Goal: Transaction & Acquisition: Purchase product/service

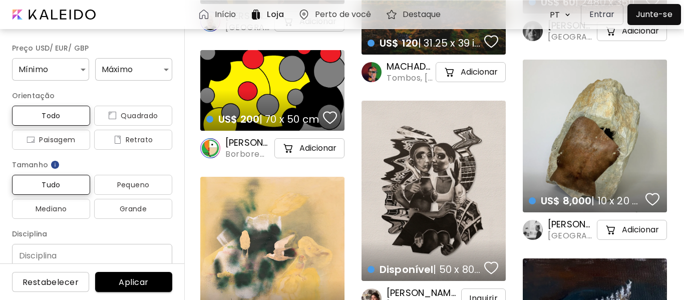
scroll to position [217, 0]
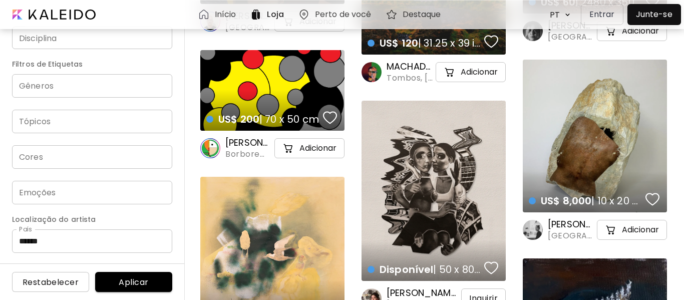
click at [236, 11] on h6 "Início" at bounding box center [226, 15] width 22 height 8
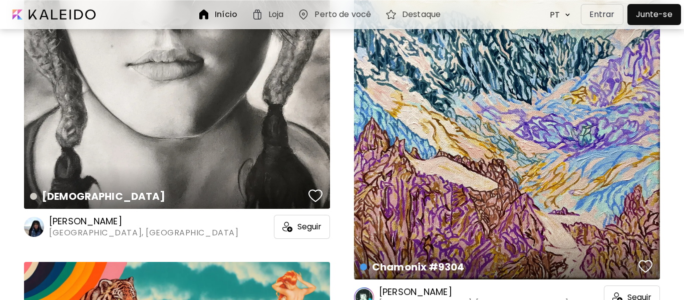
scroll to position [953, 0]
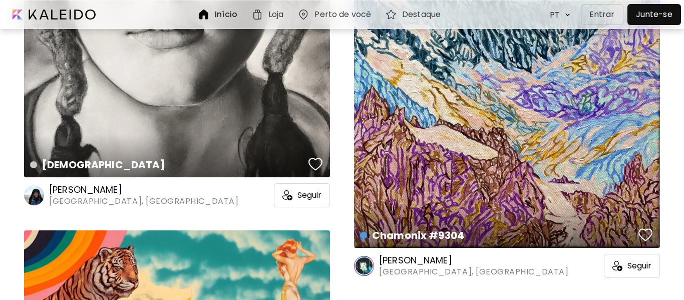
click at [418, 261] on h6 "[PERSON_NAME]" at bounding box center [473, 260] width 189 height 12
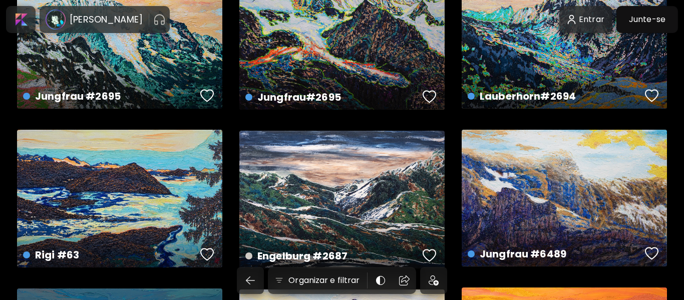
scroll to position [85, 0]
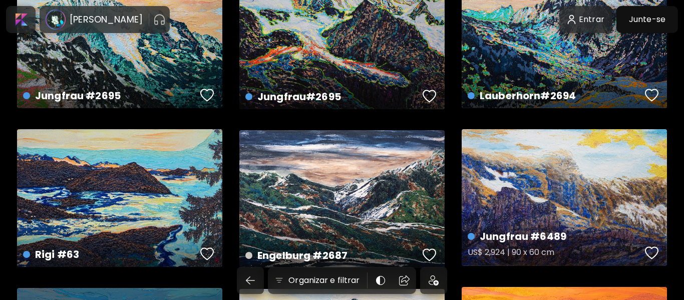
click at [589, 207] on div "Jungfrau #6489 US$ 2,924 | 90 x 60 cm" at bounding box center [563, 197] width 205 height 137
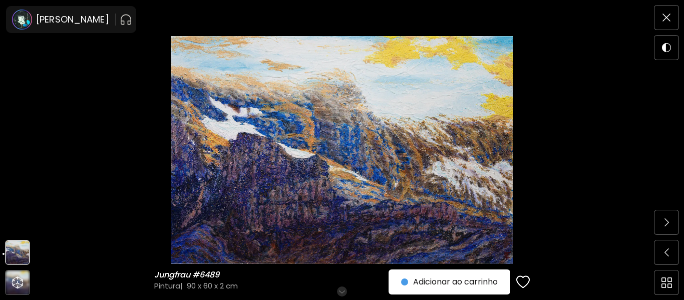
scroll to position [10, 0]
click at [351, 210] on img at bounding box center [342, 150] width 600 height 228
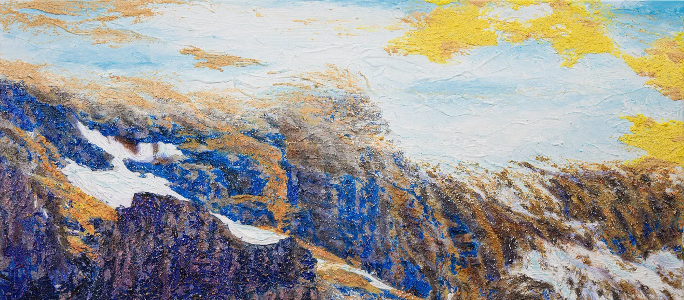
click at [350, 209] on img at bounding box center [342, 227] width 684 height 455
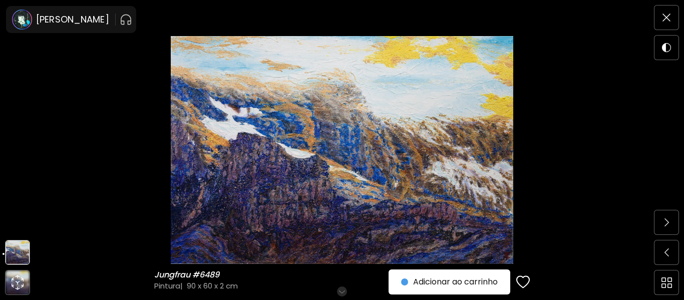
scroll to position [48, 0]
click at [662, 216] on span at bounding box center [666, 222] width 21 height 21
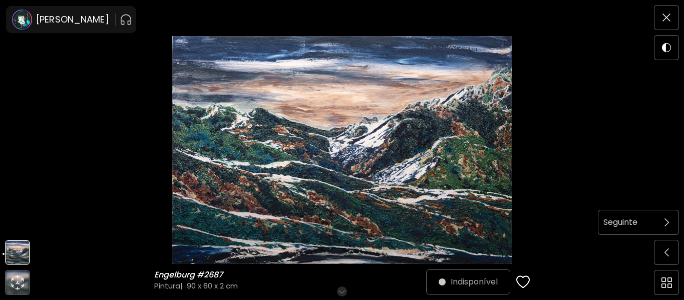
click at [664, 232] on span at bounding box center [666, 222] width 21 height 21
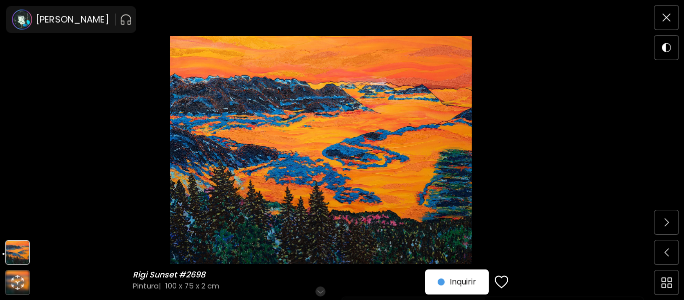
scroll to position [113, 0]
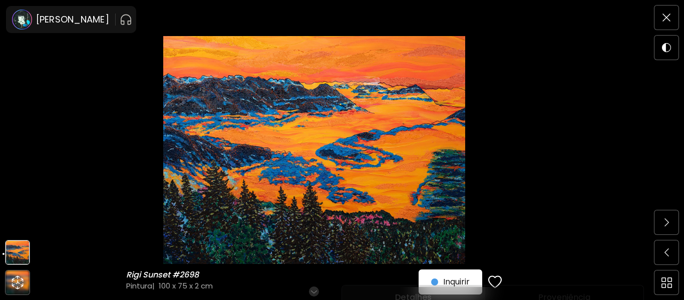
click at [317, 289] on h6 "Role para mais" at bounding box center [314, 291] width 52 height 8
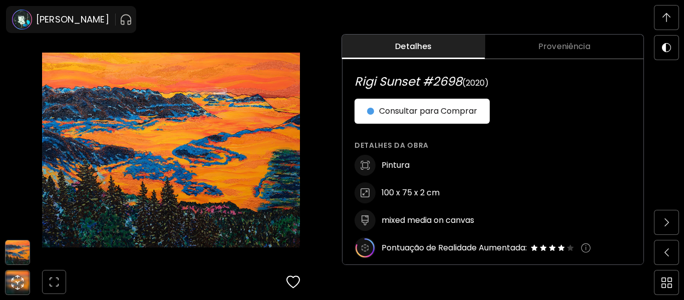
scroll to position [1, 0]
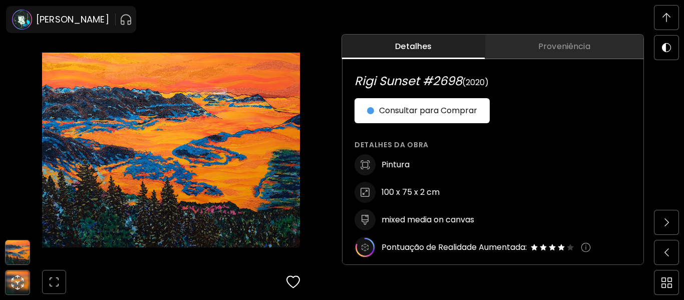
click at [564, 51] on span "Proveniência" at bounding box center [564, 47] width 146 height 12
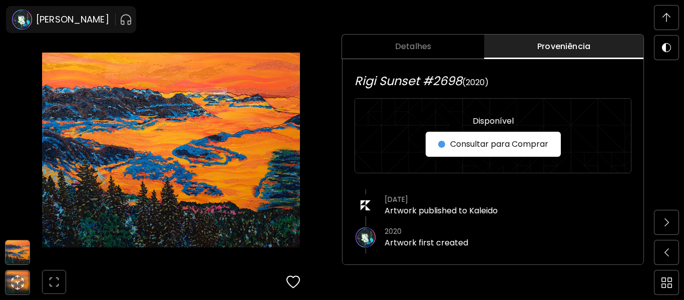
click at [450, 58] on button "Detalhes" at bounding box center [413, 47] width 142 height 25
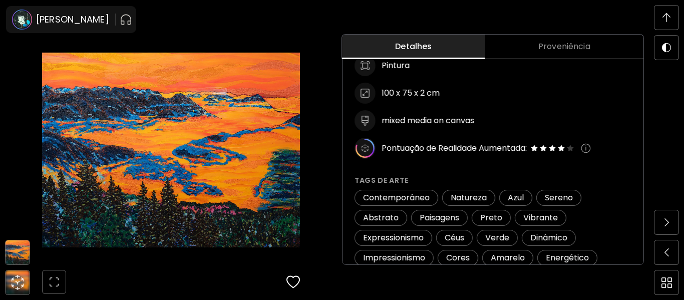
scroll to position [0, 0]
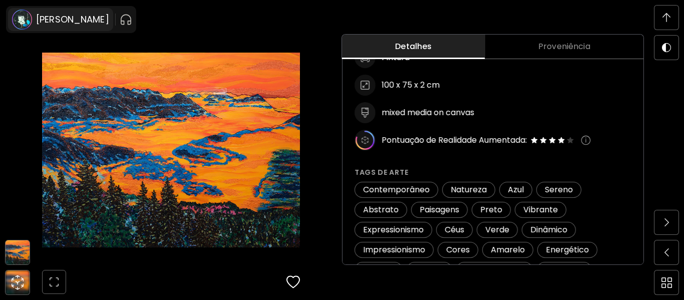
click at [62, 15] on h6 "[PERSON_NAME]" at bounding box center [72, 20] width 73 height 12
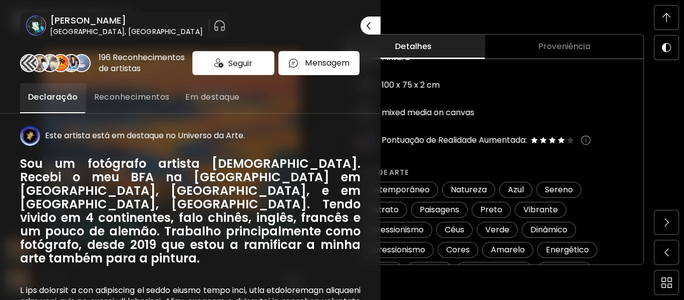
click at [144, 102] on span "Reconhecimentos" at bounding box center [132, 97] width 76 height 12
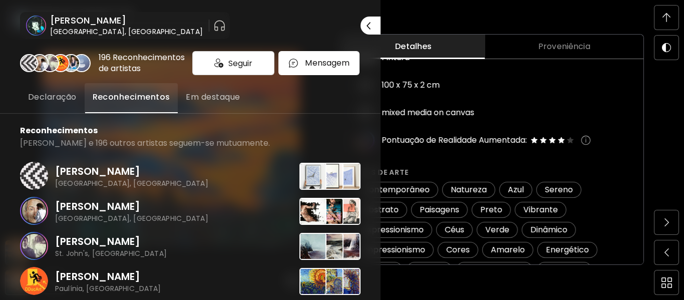
click at [206, 94] on span "Em destaque" at bounding box center [213, 97] width 54 height 12
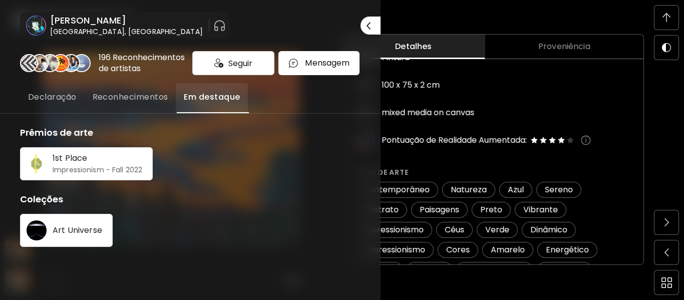
click at [73, 100] on span "Declaração" at bounding box center [52, 97] width 49 height 12
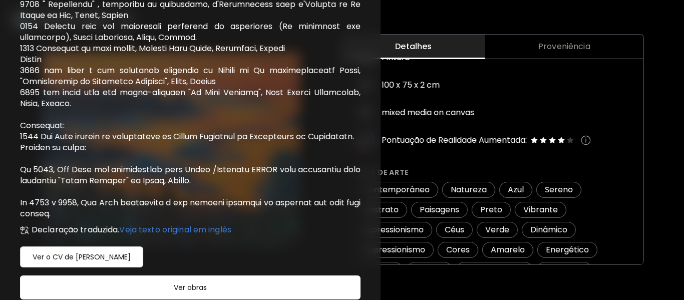
scroll to position [782, 0]
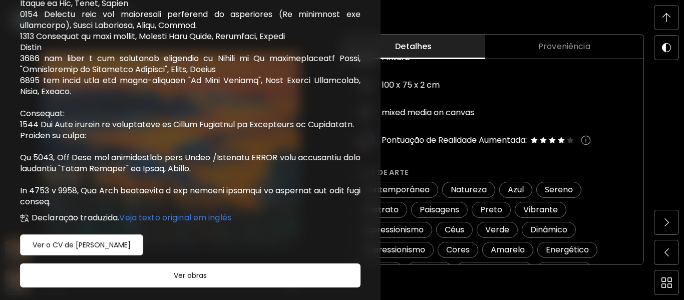
click at [104, 238] on div "Ver o CV de [PERSON_NAME]" at bounding box center [81, 244] width 123 height 21
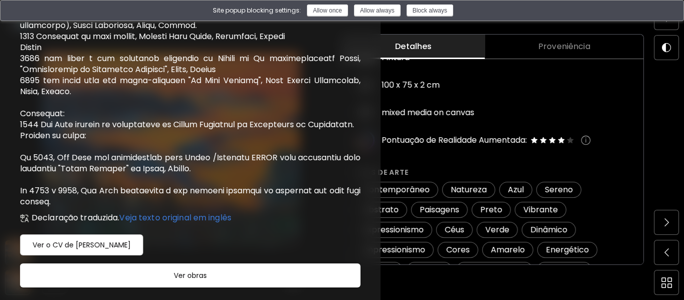
drag, startPoint x: 390, startPoint y: 13, endPoint x: 385, endPoint y: 18, distance: 6.4
click at [389, 14] on button "Allow always" at bounding box center [377, 11] width 47 height 12
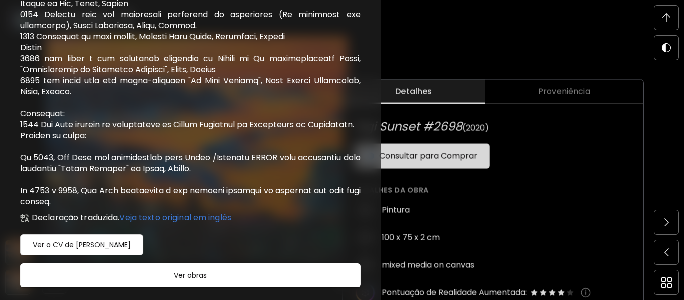
scroll to position [351, 0]
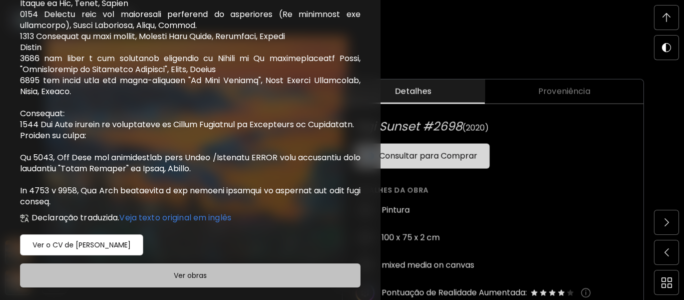
click at [242, 269] on span "Ver obras" at bounding box center [190, 275] width 315 height 12
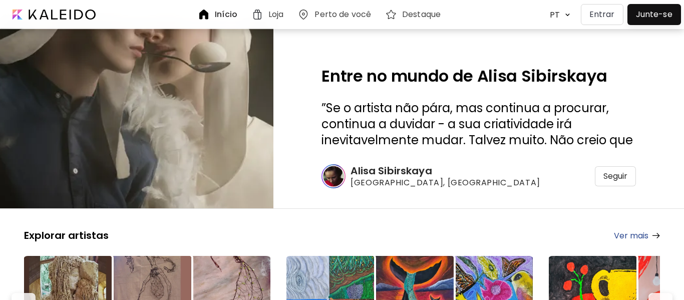
click at [629, 235] on link "Ver mais" at bounding box center [637, 235] width 46 height 13
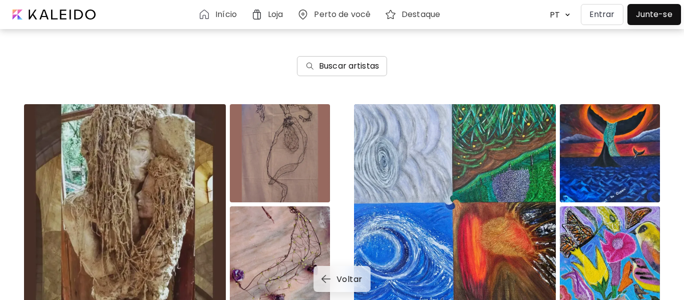
click at [342, 68] on h6 "Buscar artistas" at bounding box center [349, 66] width 60 height 12
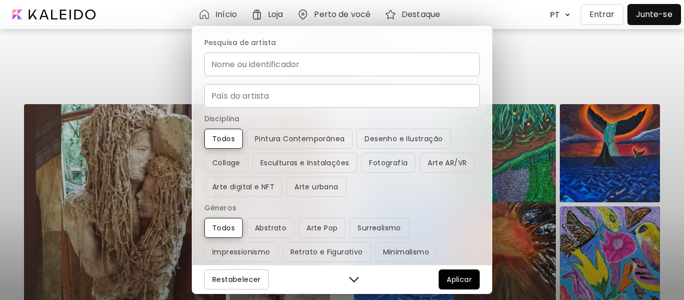
click at [342, 67] on input "Nome ou identificador" at bounding box center [341, 65] width 275 height 24
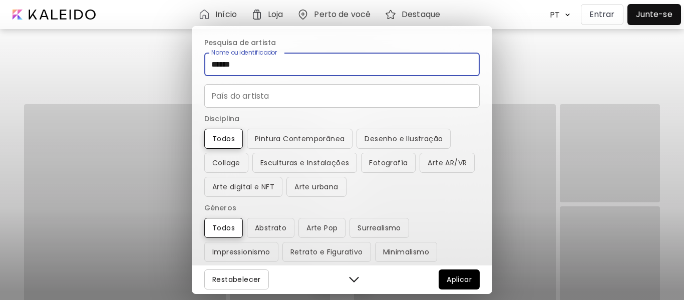
type input "******"
click at [462, 285] on span "Aplicar" at bounding box center [458, 279] width 25 height 12
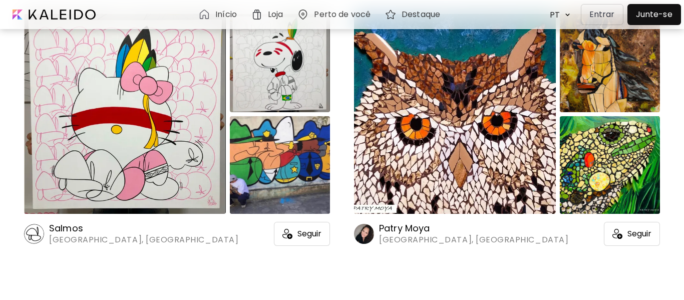
scroll to position [91, 0]
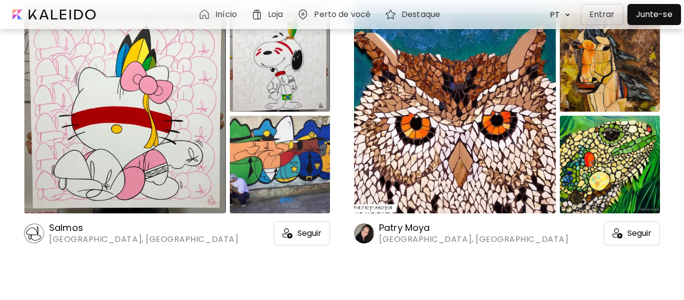
click at [85, 241] on span "[GEOGRAPHIC_DATA], [GEOGRAPHIC_DATA]" at bounding box center [143, 239] width 189 height 11
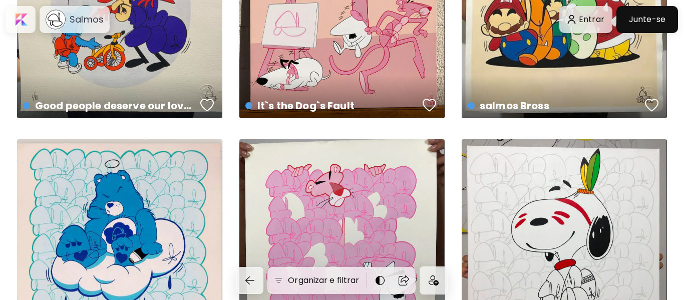
scroll to position [1244, 0]
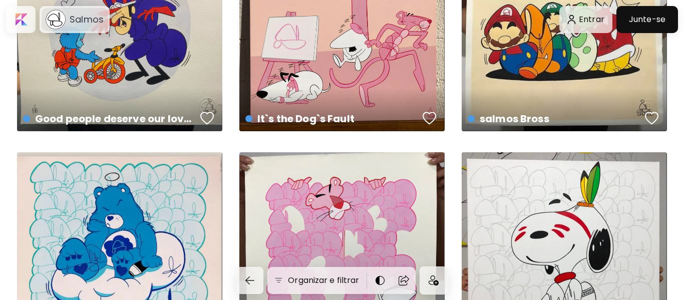
click at [81, 19] on h6 "Salmos" at bounding box center [87, 20] width 34 height 12
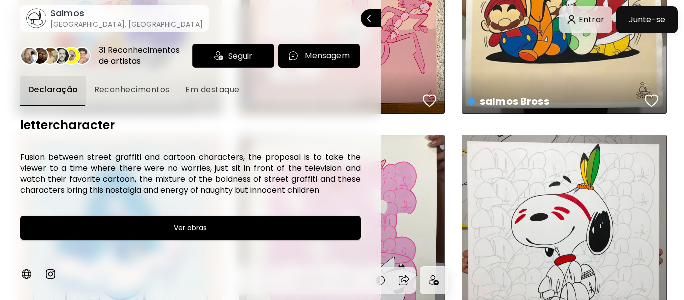
scroll to position [1263, 0]
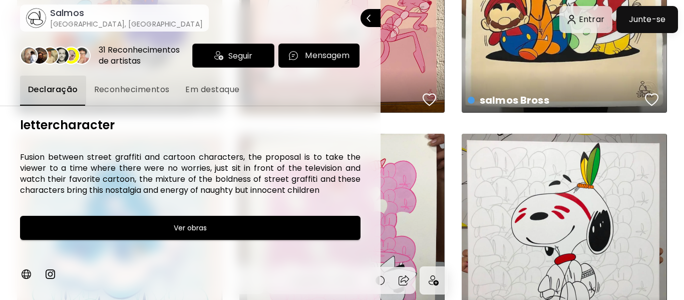
click at [159, 87] on span "Reconhecimentos" at bounding box center [132, 90] width 76 height 12
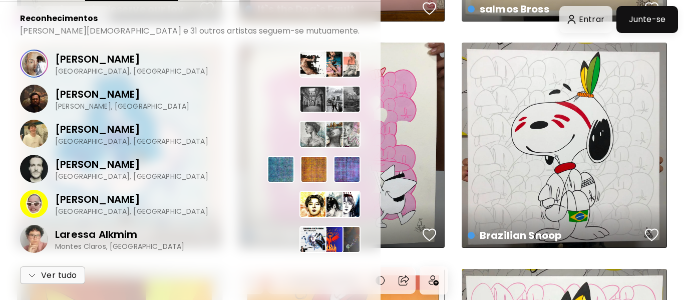
scroll to position [1390, 0]
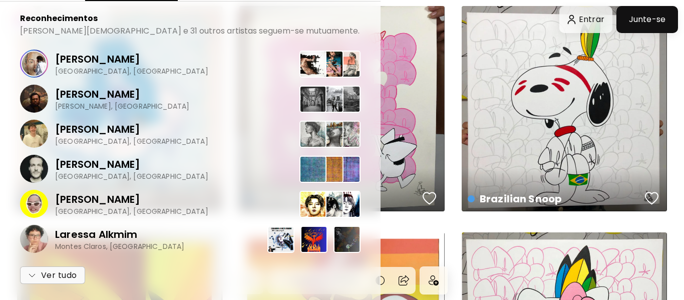
click at [284, 237] on img at bounding box center [280, 239] width 27 height 27
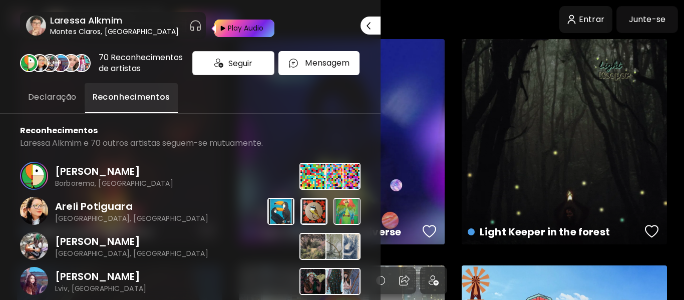
click at [308, 208] on img at bounding box center [313, 211] width 27 height 27
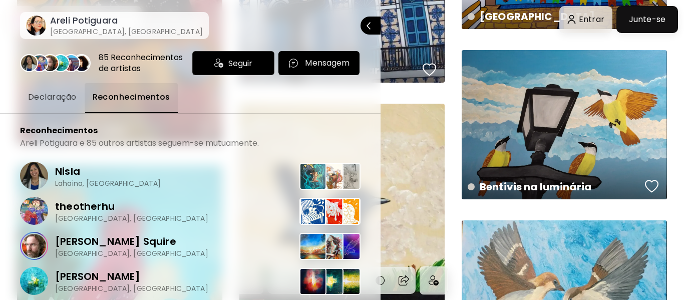
scroll to position [165, 0]
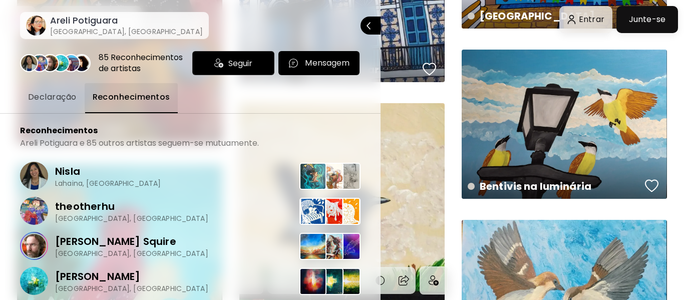
click at [527, 155] on div at bounding box center [342, 150] width 684 height 300
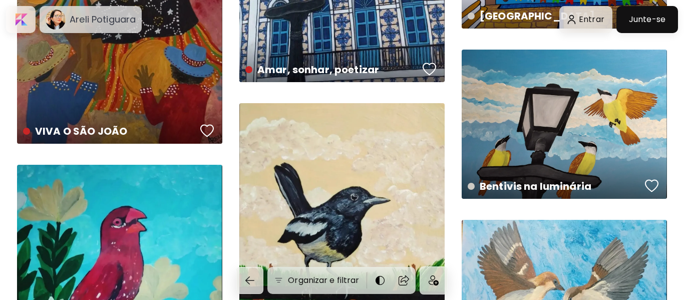
click at [527, 155] on div "Bentivis na luminária 70 x 50 inch" at bounding box center [563, 177] width 209 height 47
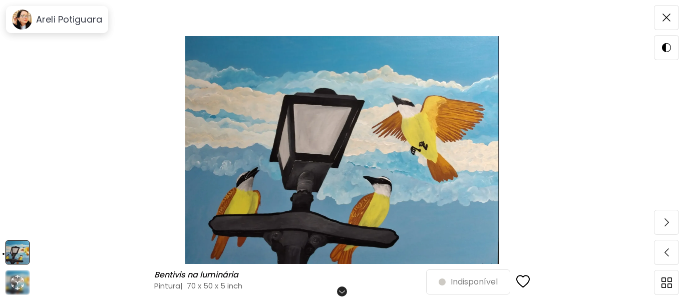
scroll to position [38, 0]
click at [663, 24] on span at bounding box center [666, 17] width 21 height 21
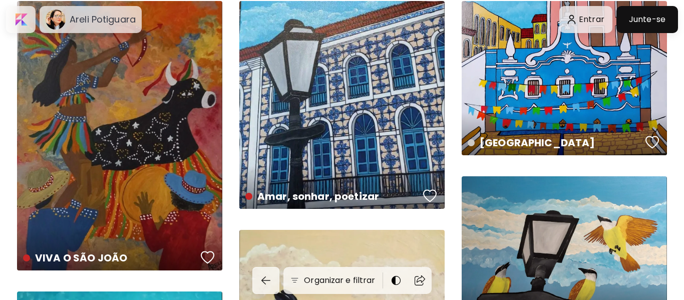
scroll to position [165, 0]
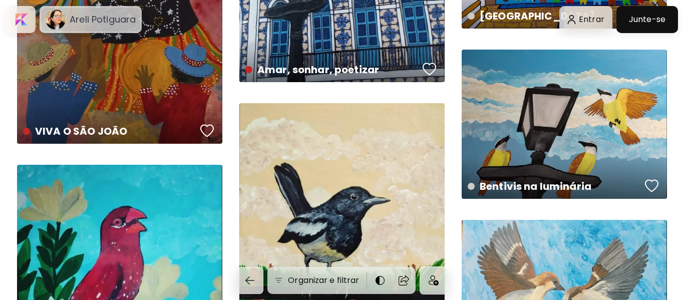
click at [90, 17] on h6 "Areli Potiguara" at bounding box center [103, 20] width 66 height 12
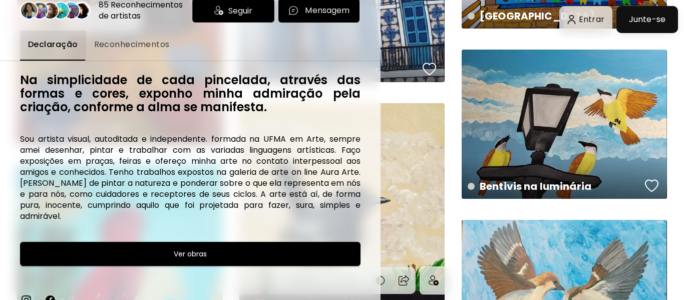
scroll to position [56, 0]
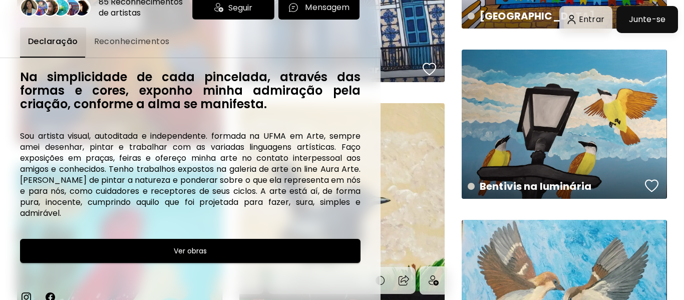
click at [29, 291] on img at bounding box center [26, 297] width 12 height 12
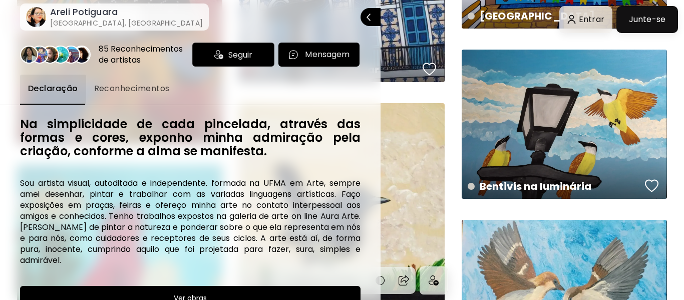
scroll to position [0, 0]
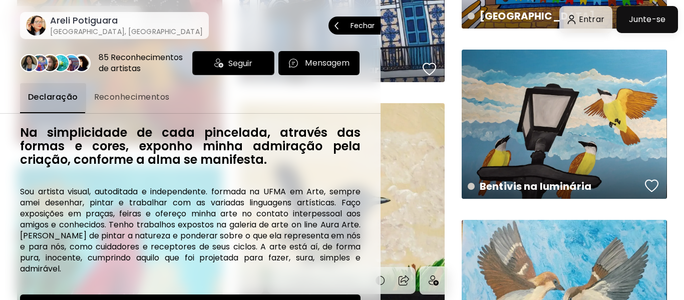
click at [368, 32] on span "Fechar" at bounding box center [354, 25] width 40 height 21
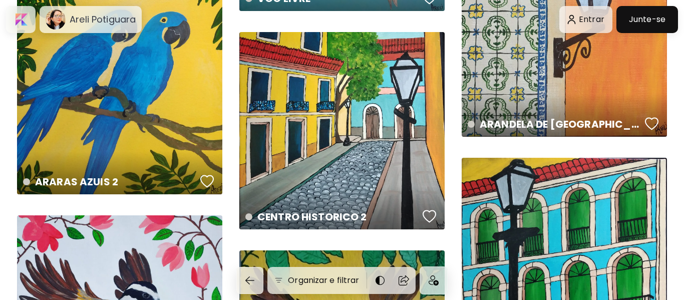
scroll to position [1477, 0]
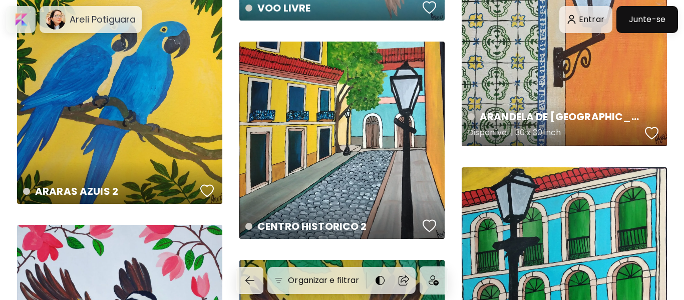
click at [559, 101] on div "ARANDELA DE SÃO LUÍS MA Disponível | 30 x 30 inch" at bounding box center [563, 124] width 209 height 47
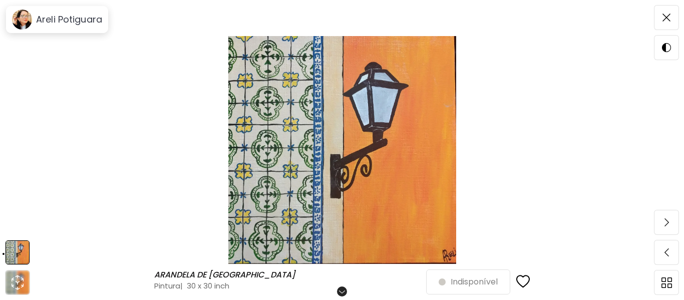
scroll to position [32, 0]
drag, startPoint x: 664, startPoint y: 214, endPoint x: 658, endPoint y: 212, distance: 6.7
click at [664, 215] on span at bounding box center [666, 222] width 21 height 21
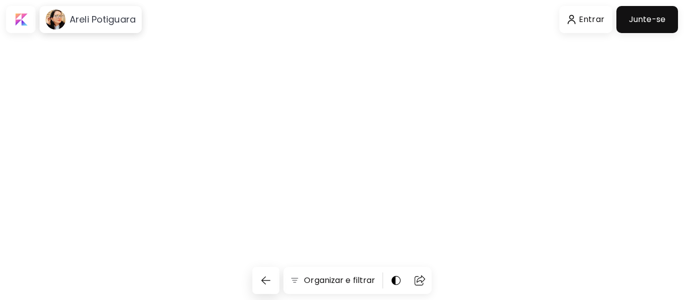
scroll to position [1477, 0]
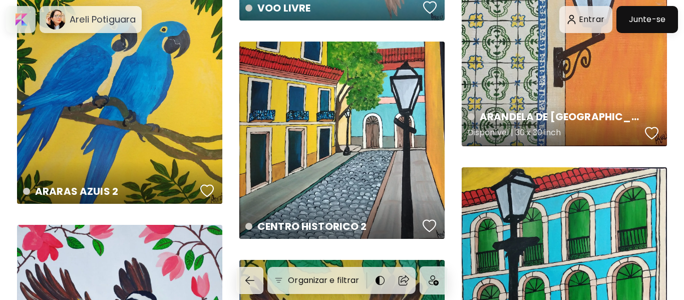
click at [510, 101] on div "ARANDELA DE SÃO LUÍS MA Disponível | 30 x 30 inch" at bounding box center [563, 124] width 209 height 47
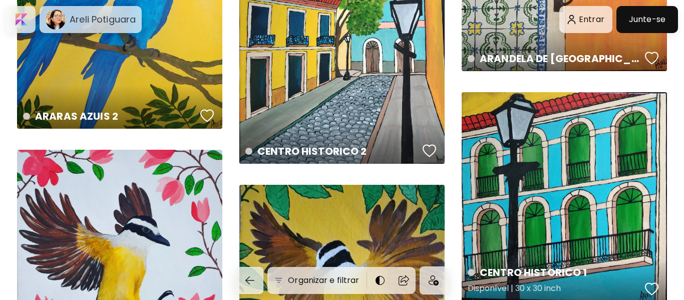
scroll to position [1591, 0]
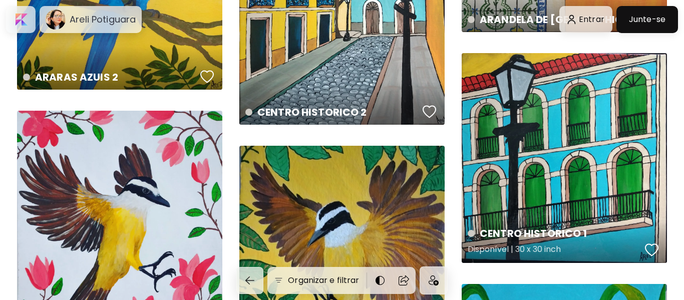
click at [577, 192] on div "CENTRO HISTORICO 1 Disponível | 30 x 30 inch" at bounding box center [563, 158] width 205 height 210
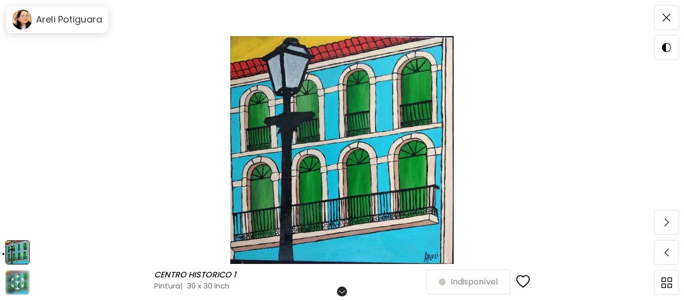
scroll to position [73, 0]
click at [460, 279] on div "Indisponível" at bounding box center [478, 282] width 104 height 24
click at [653, 279] on div "Ver mais arte" at bounding box center [616, 282] width 76 height 13
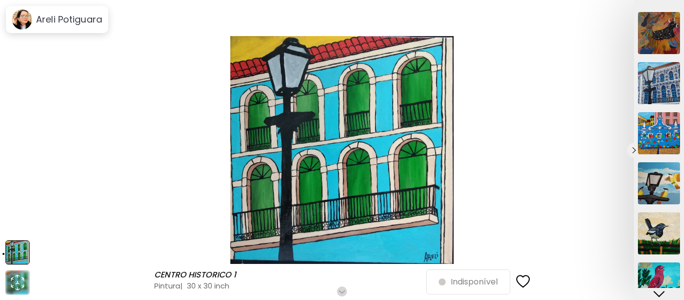
click at [568, 206] on div at bounding box center [342, 150] width 684 height 300
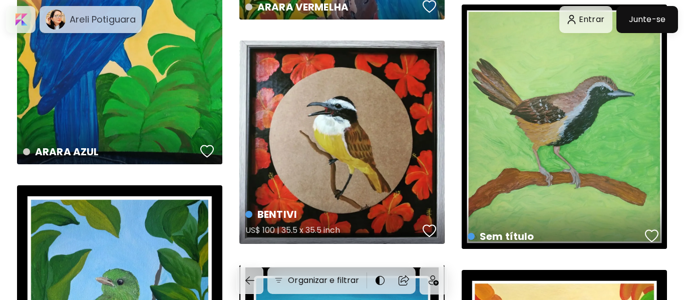
scroll to position [2472, 0]
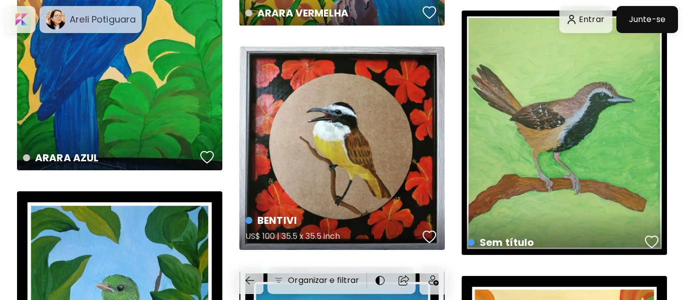
click at [359, 194] on div "BENTIVI US$ 100 | 35.5 x 35.5 inch" at bounding box center [341, 148] width 205 height 203
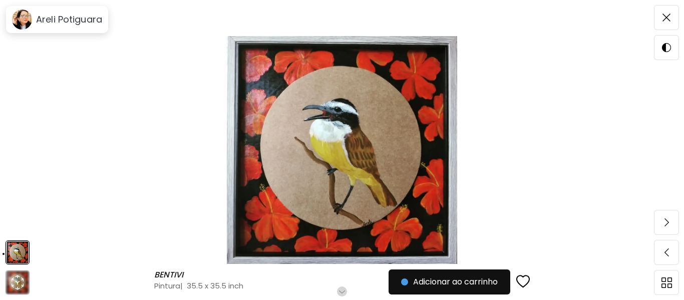
scroll to position [31, 0]
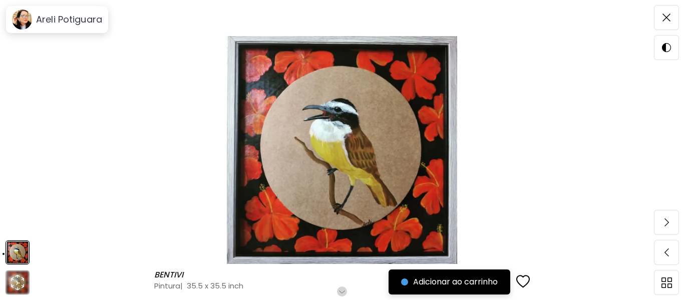
click at [453, 282] on span "Adicionar ao carrinho" at bounding box center [449, 282] width 97 height 12
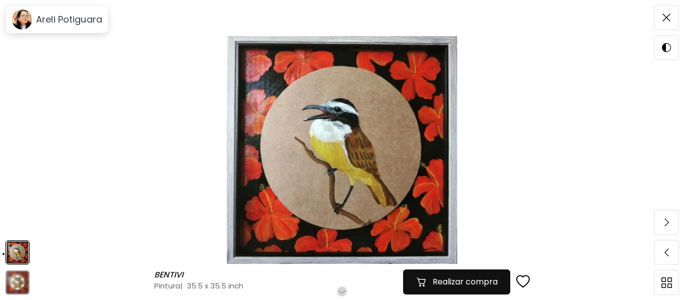
scroll to position [31, 0]
click at [342, 285] on div "Role para mais" at bounding box center [342, 290] width 10 height 13
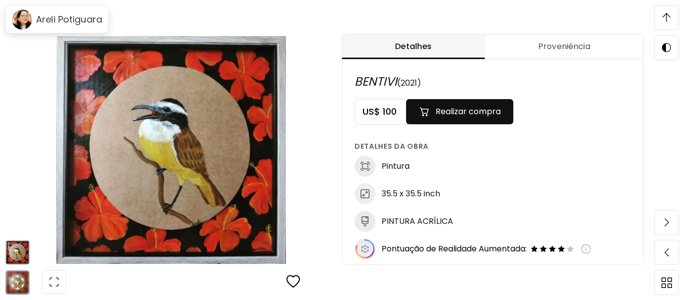
scroll to position [525, 0]
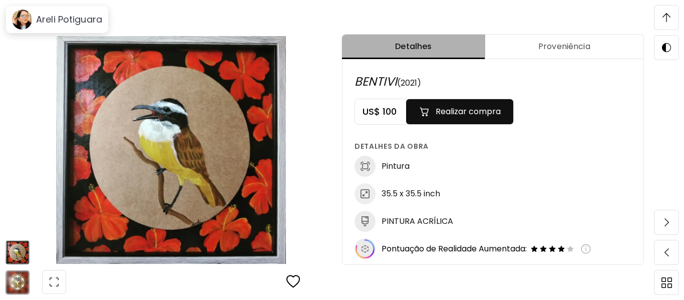
click at [414, 44] on span "Detalhes" at bounding box center [413, 47] width 131 height 12
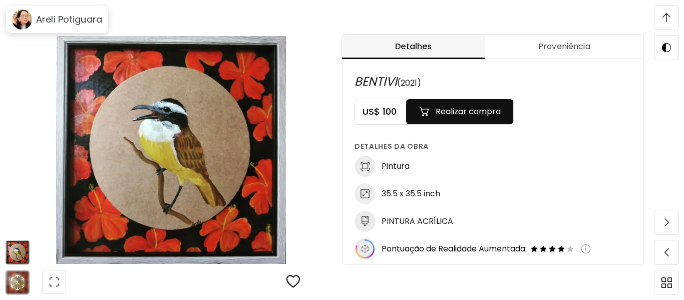
click at [530, 44] on span "Proveniência" at bounding box center [564, 47] width 146 height 12
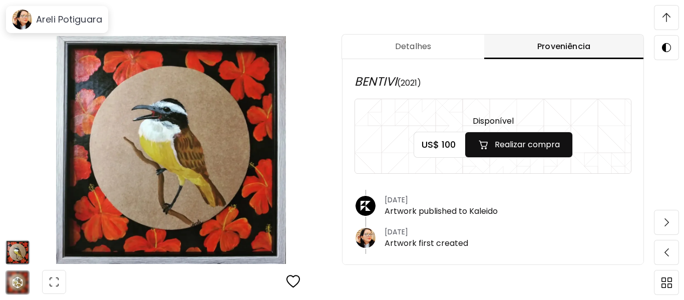
drag, startPoint x: 317, startPoint y: 217, endPoint x: 340, endPoint y: 142, distance: 79.0
click at [340, 142] on div "BENTIVI BENTIVI Pintura | 35.5 x 35.5 inch Role para mais Realizar compra" at bounding box center [171, 150] width 342 height 300
click at [15, 258] on img at bounding box center [18, 252] width 24 height 24
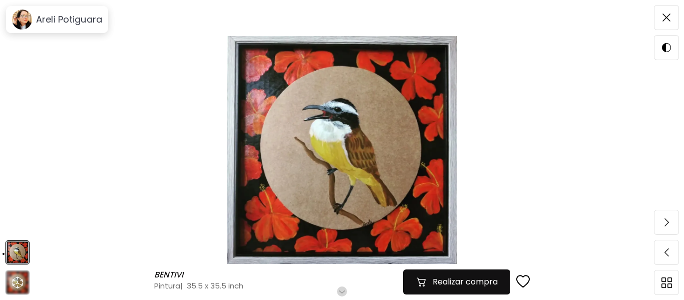
scroll to position [11, 0]
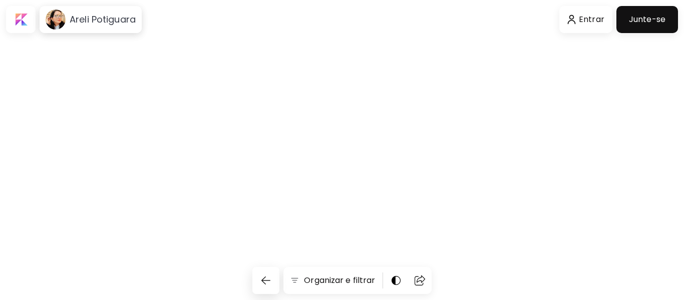
scroll to position [2472, 0]
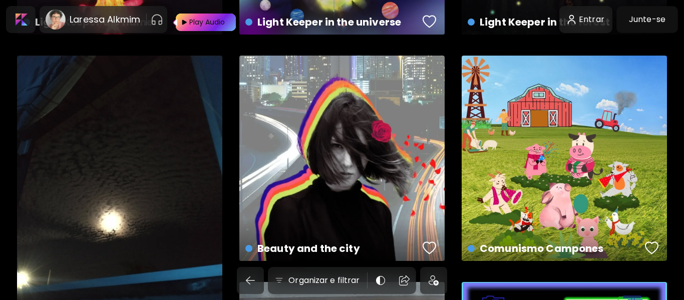
scroll to position [223, 0]
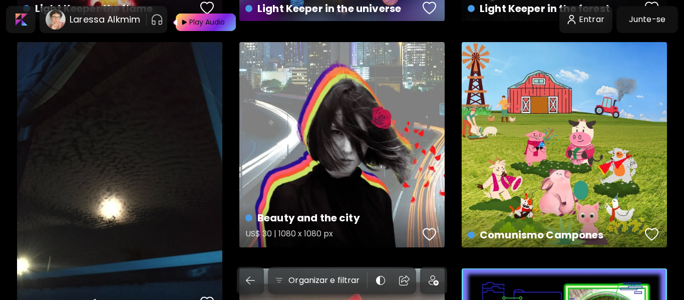
click at [355, 165] on div "Beauty and the city US$ 30 | 1080 x 1080 px" at bounding box center [341, 144] width 205 height 205
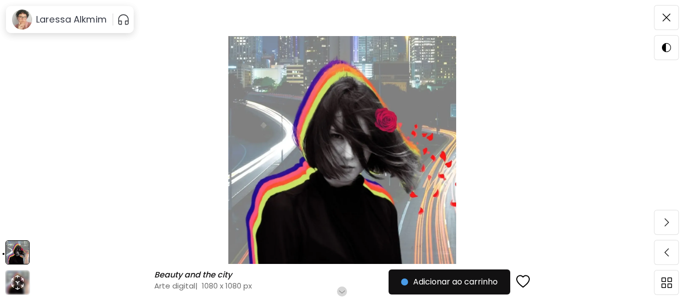
scroll to position [16, 0]
click at [345, 291] on h6 "Role para mais" at bounding box center [342, 291] width 52 height 8
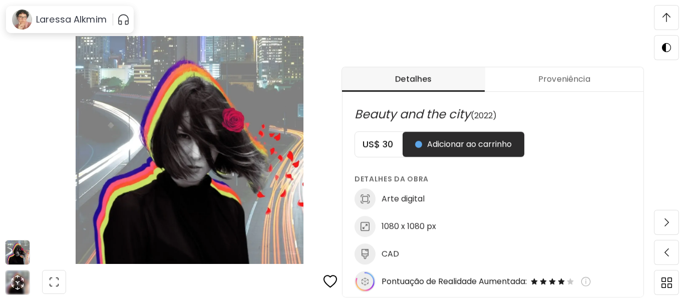
scroll to position [525, 0]
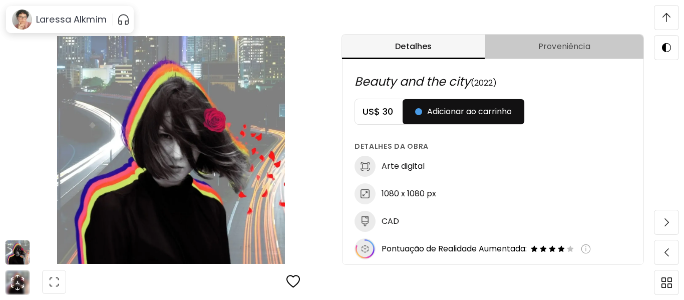
click at [536, 46] on span "Proveniência" at bounding box center [564, 47] width 146 height 12
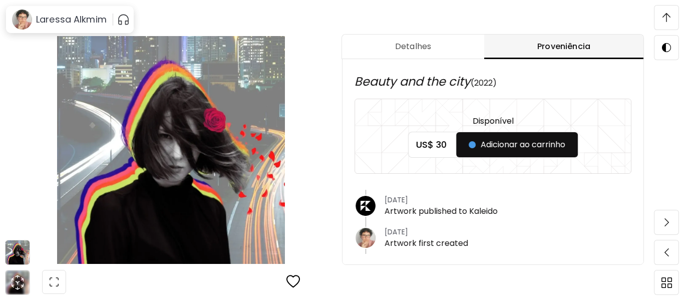
click at [152, 68] on img at bounding box center [171, 150] width 258 height 228
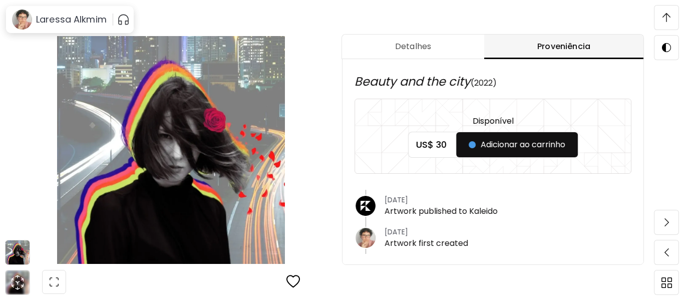
click at [272, 188] on img at bounding box center [171, 150] width 258 height 228
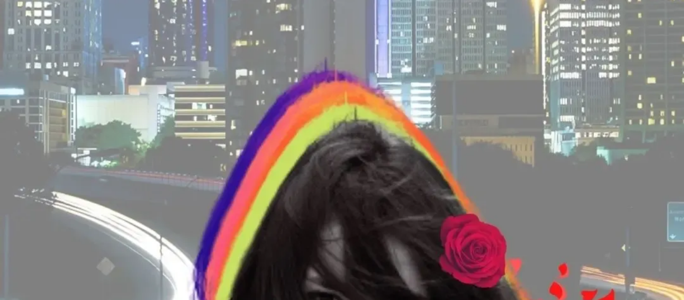
scroll to position [0, 0]
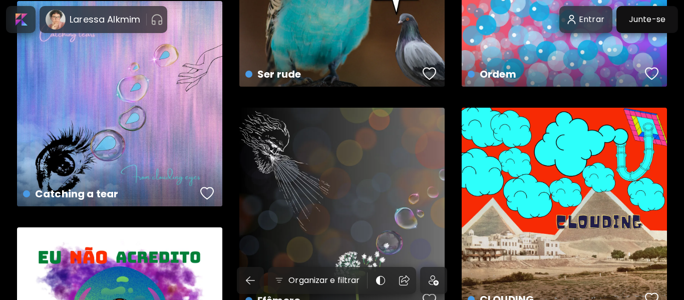
scroll to position [1866, 0]
